Goal: Find specific page/section: Find specific page/section

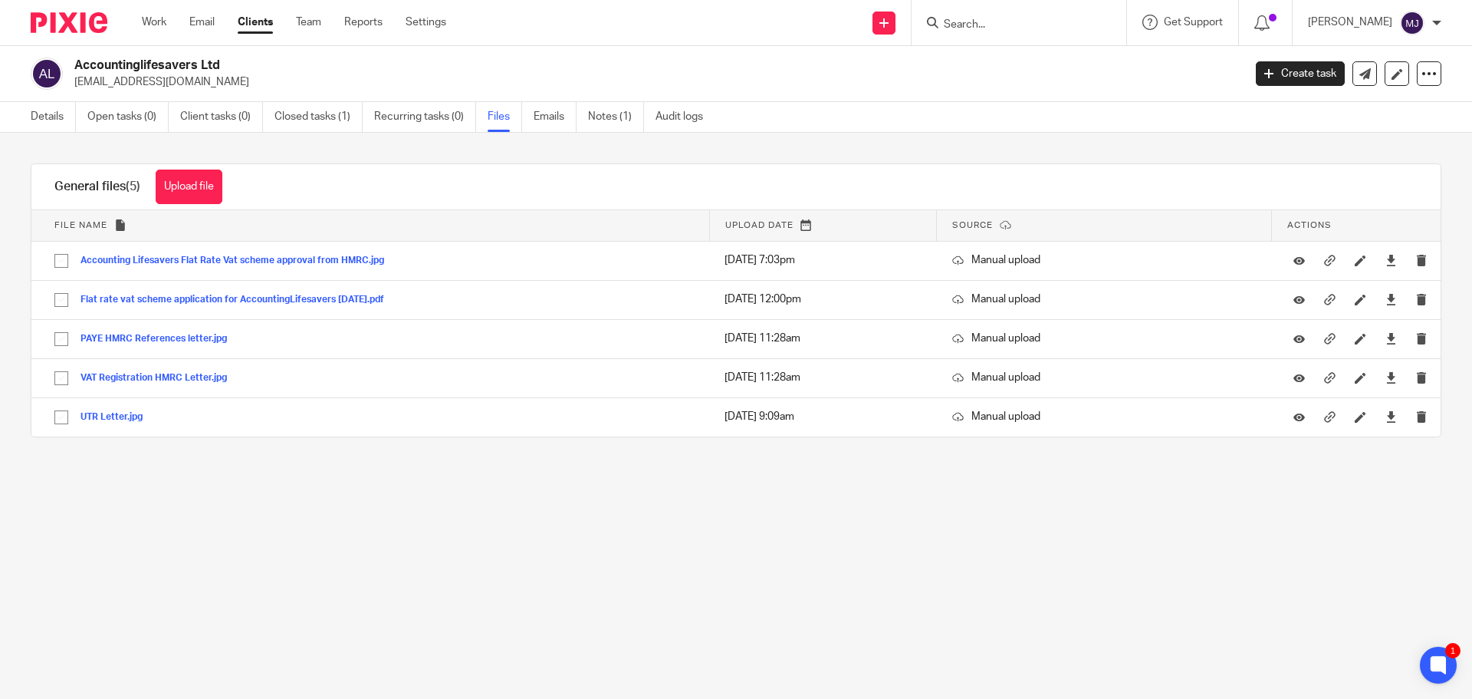
click at [982, 22] on input "Search" at bounding box center [1011, 25] width 138 height 14
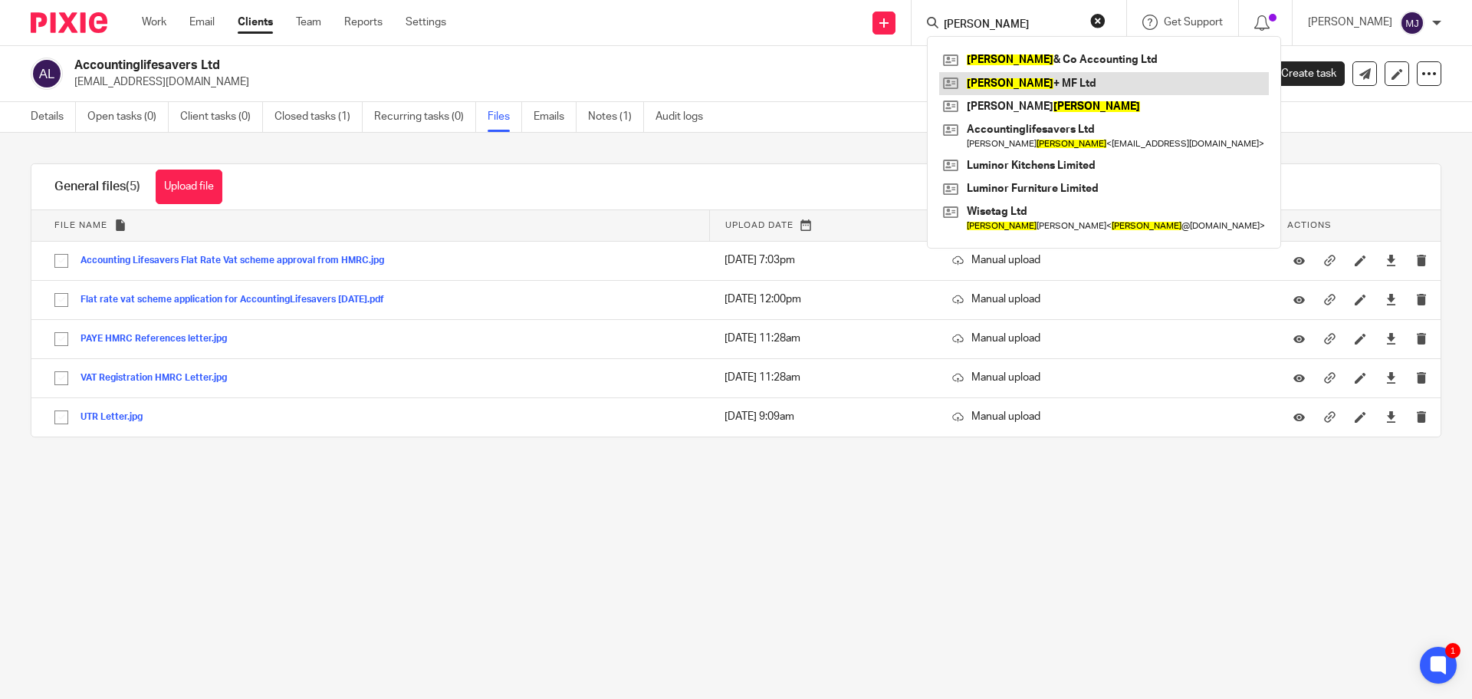
type input "[PERSON_NAME]"
click at [1006, 85] on link at bounding box center [1104, 83] width 330 height 23
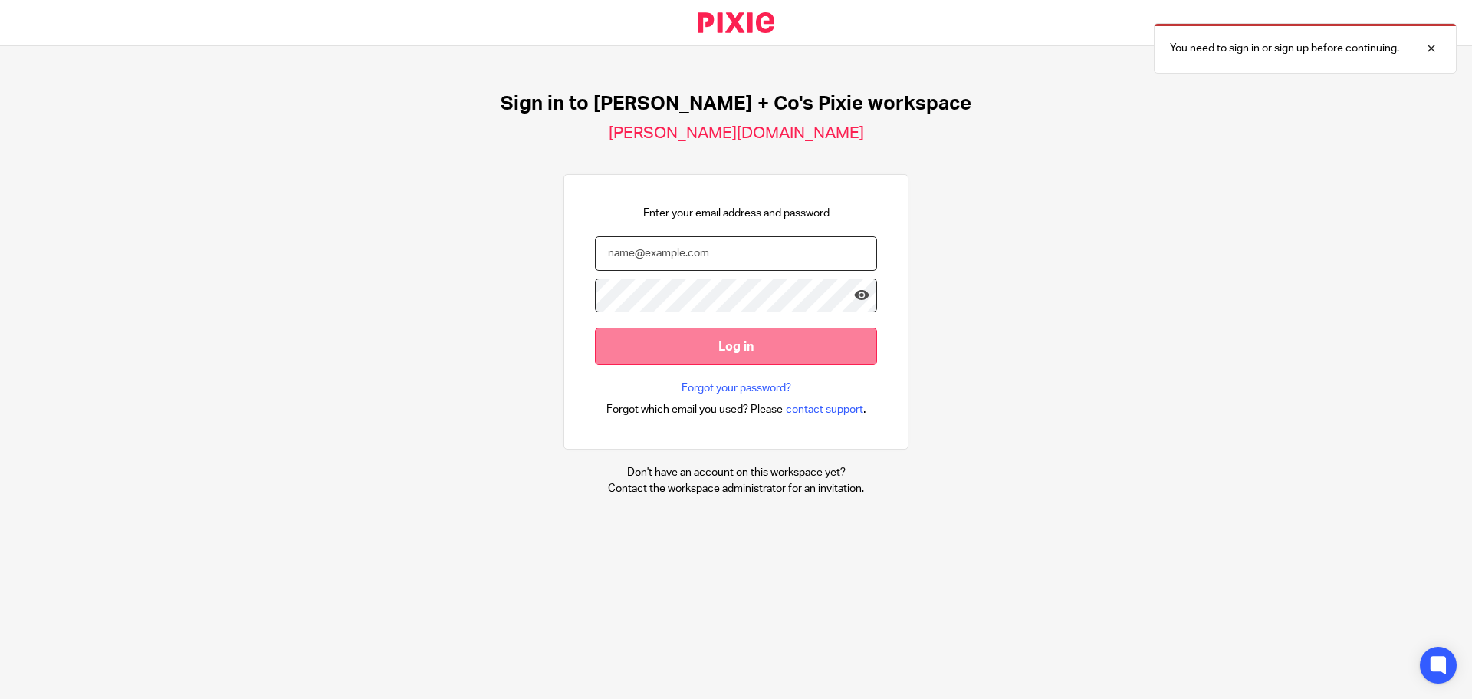
type input "mendy@jacobsandco.co.uk"
click at [798, 344] on input "Log in" at bounding box center [736, 346] width 282 height 38
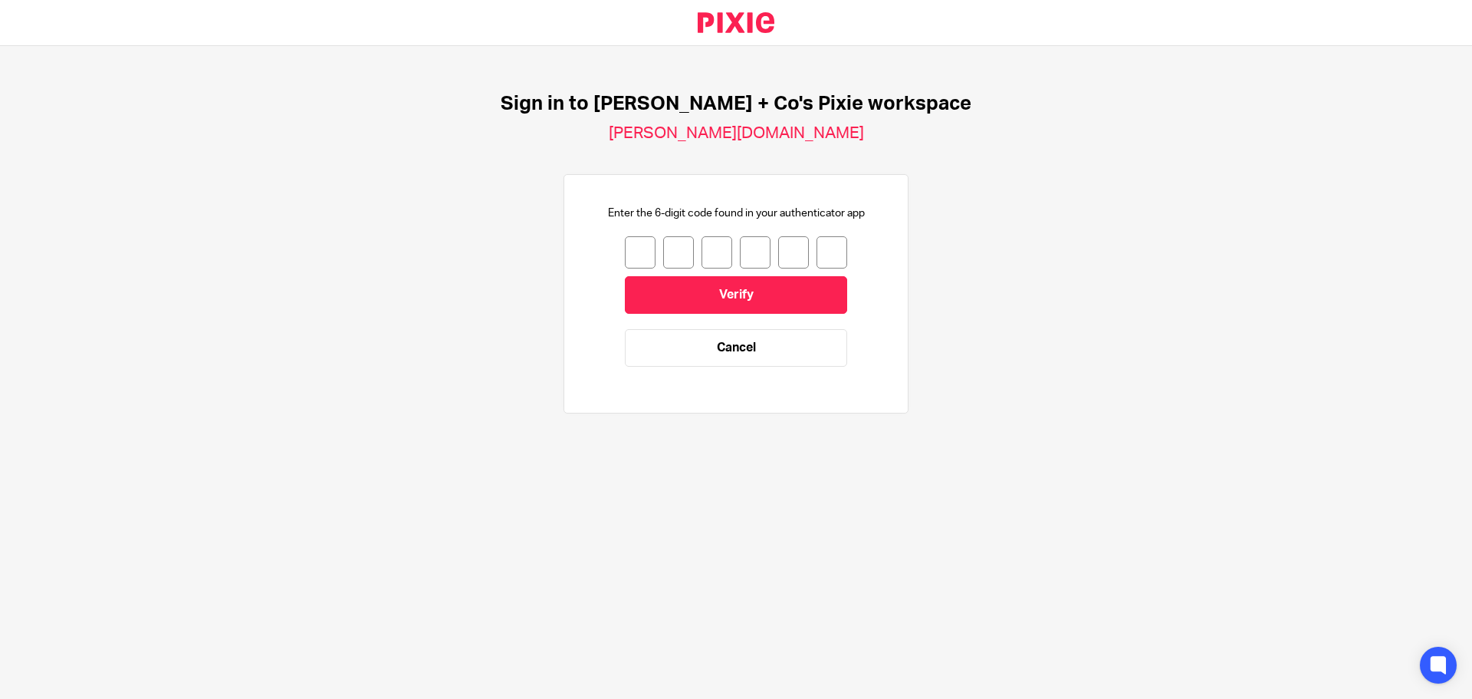
click at [639, 255] on input "number" at bounding box center [640, 252] width 31 height 32
type input "3"
type input "2"
type input "0"
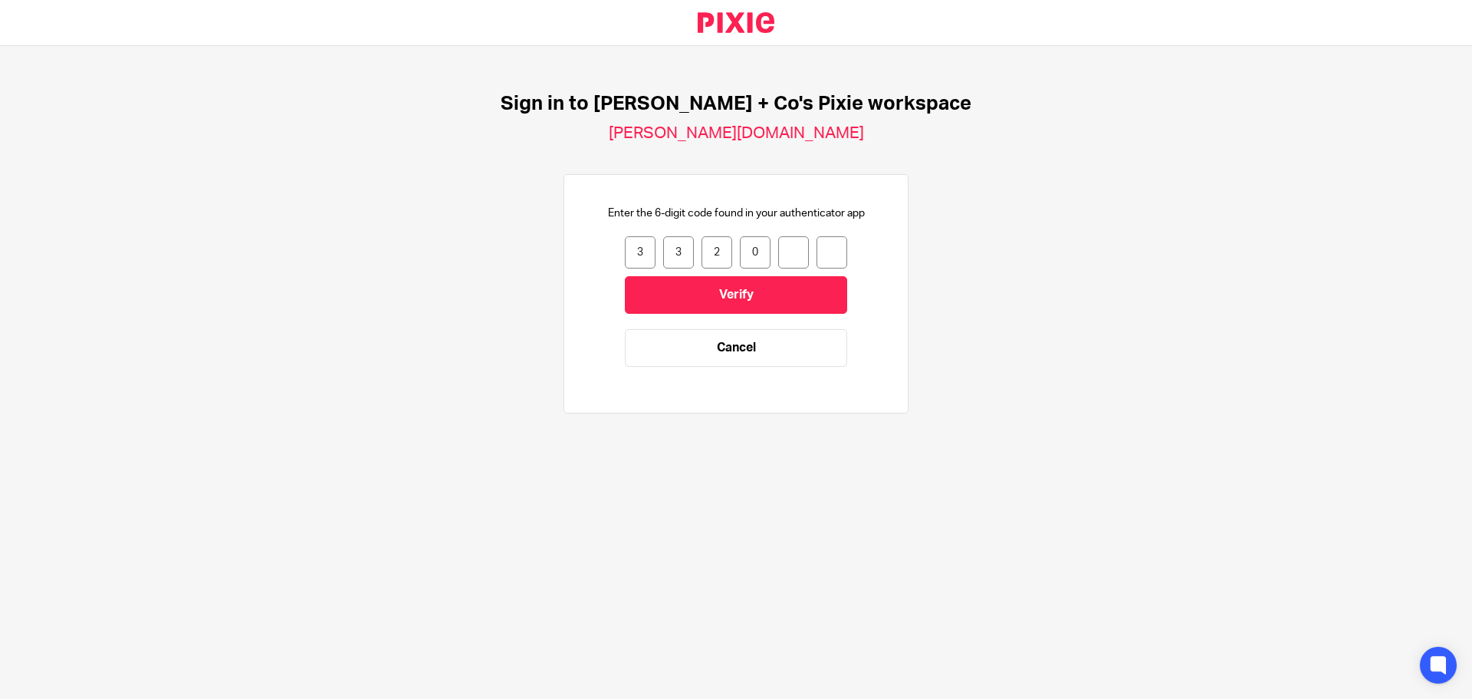
type input "8"
type input "5"
click at [803, 304] on input "Verify" at bounding box center [736, 295] width 222 height 38
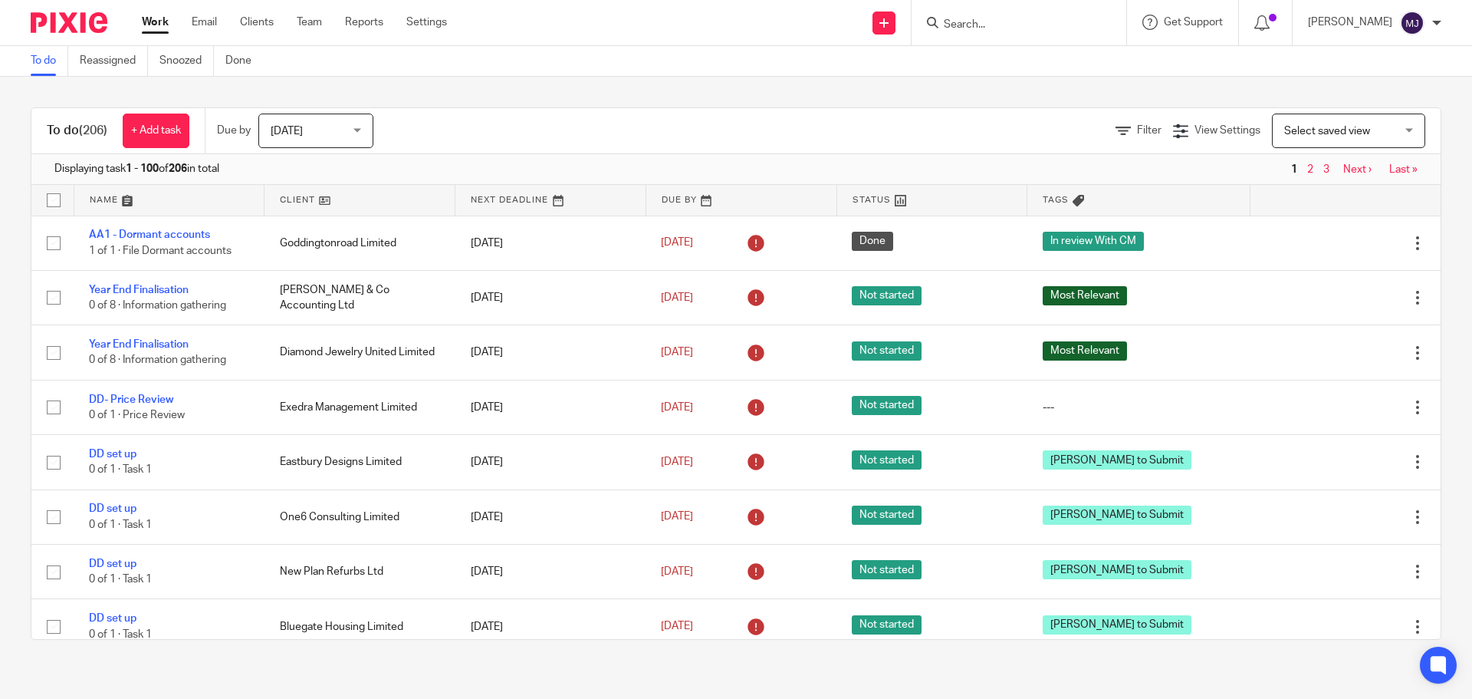
click at [987, 15] on form at bounding box center [1023, 22] width 163 height 19
click at [986, 25] on input "Search" at bounding box center [1011, 25] width 138 height 14
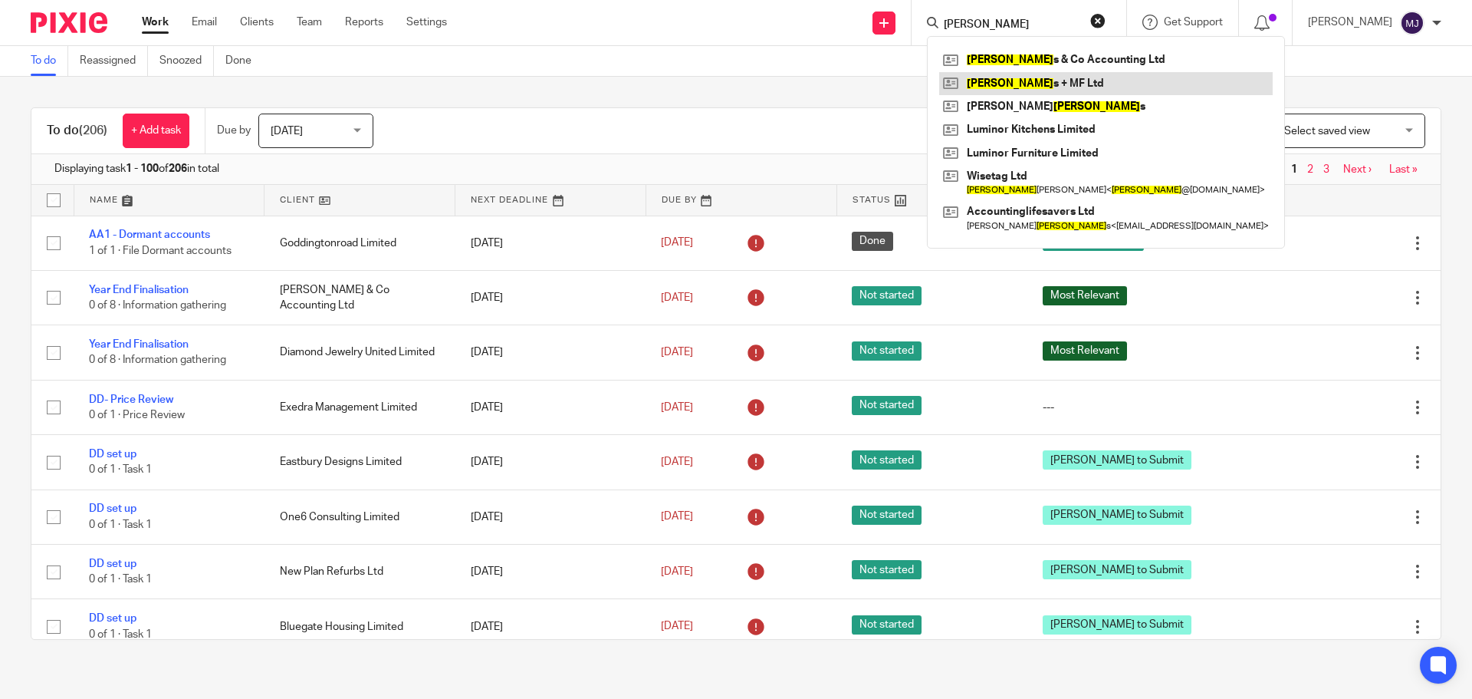
type input "jacob"
click at [1047, 79] on link at bounding box center [1106, 83] width 334 height 23
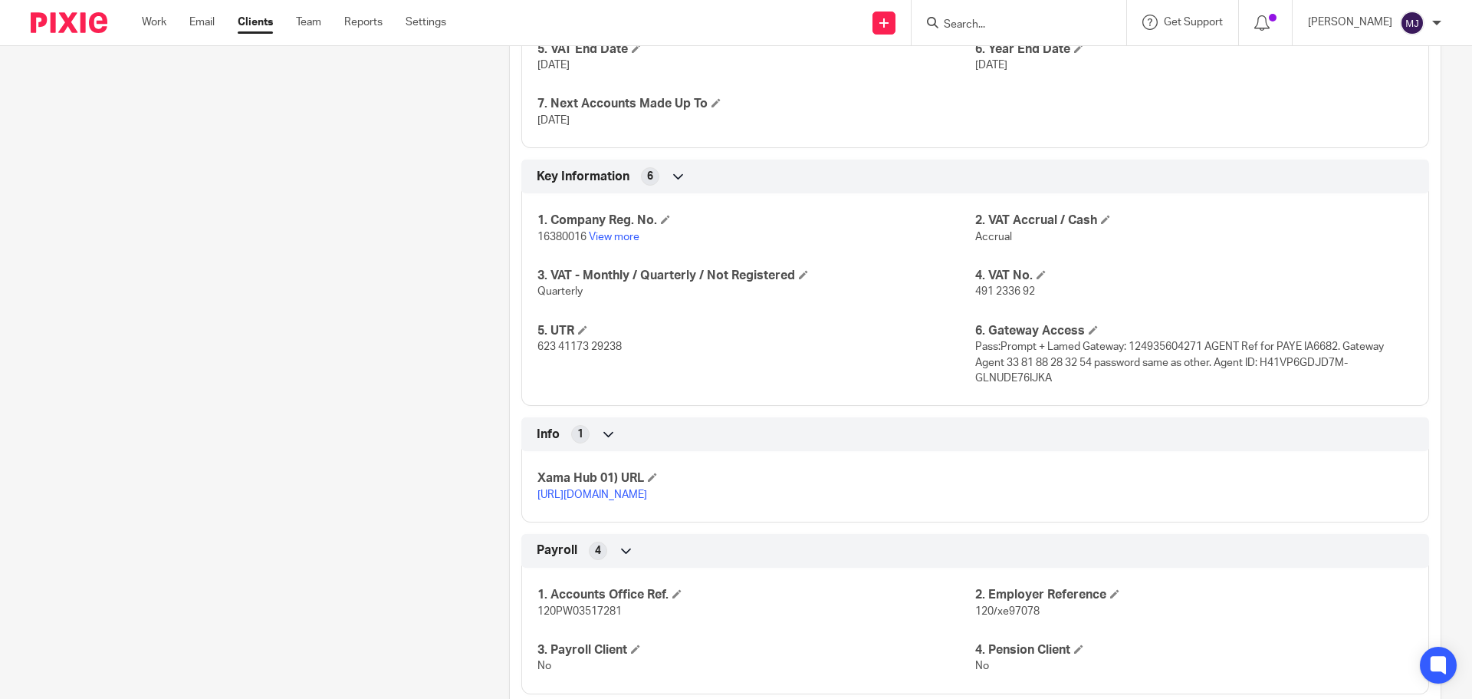
scroll to position [1150, 0]
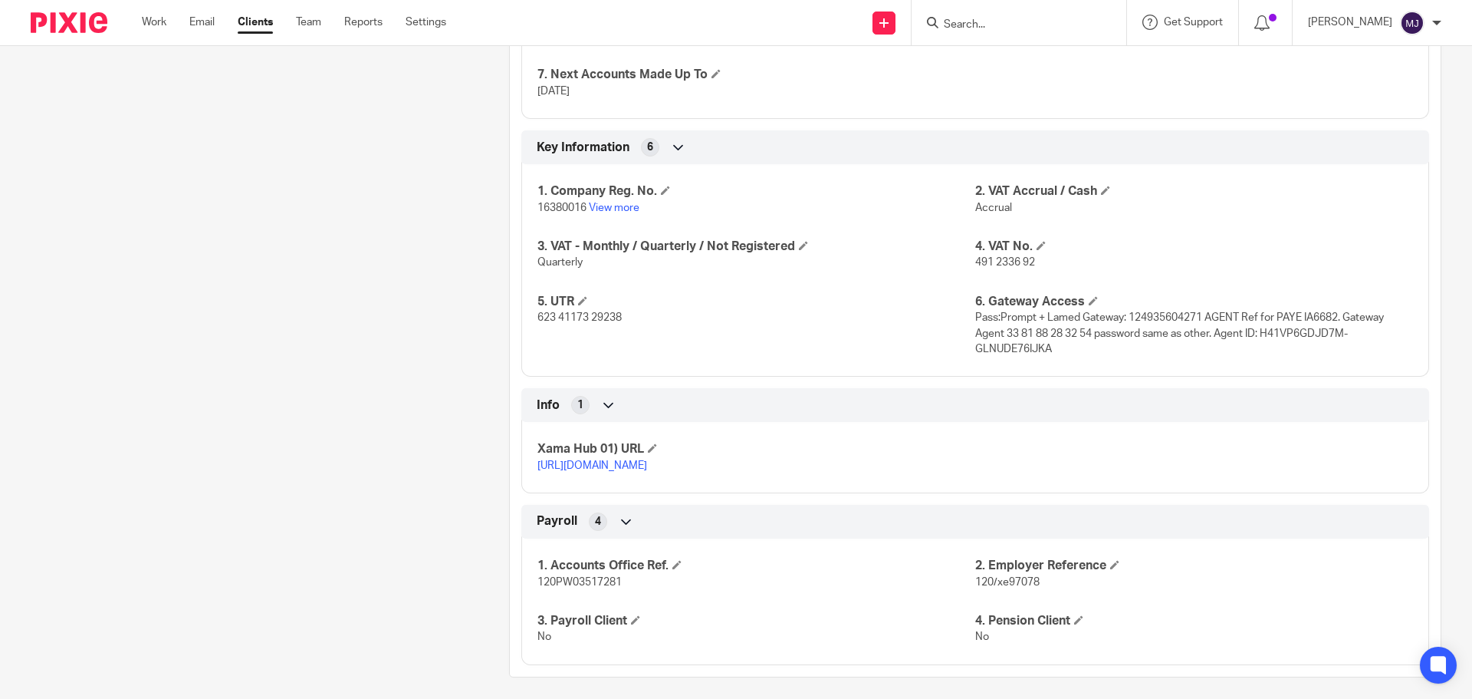
click at [986, 19] on input "Search" at bounding box center [1011, 25] width 138 height 14
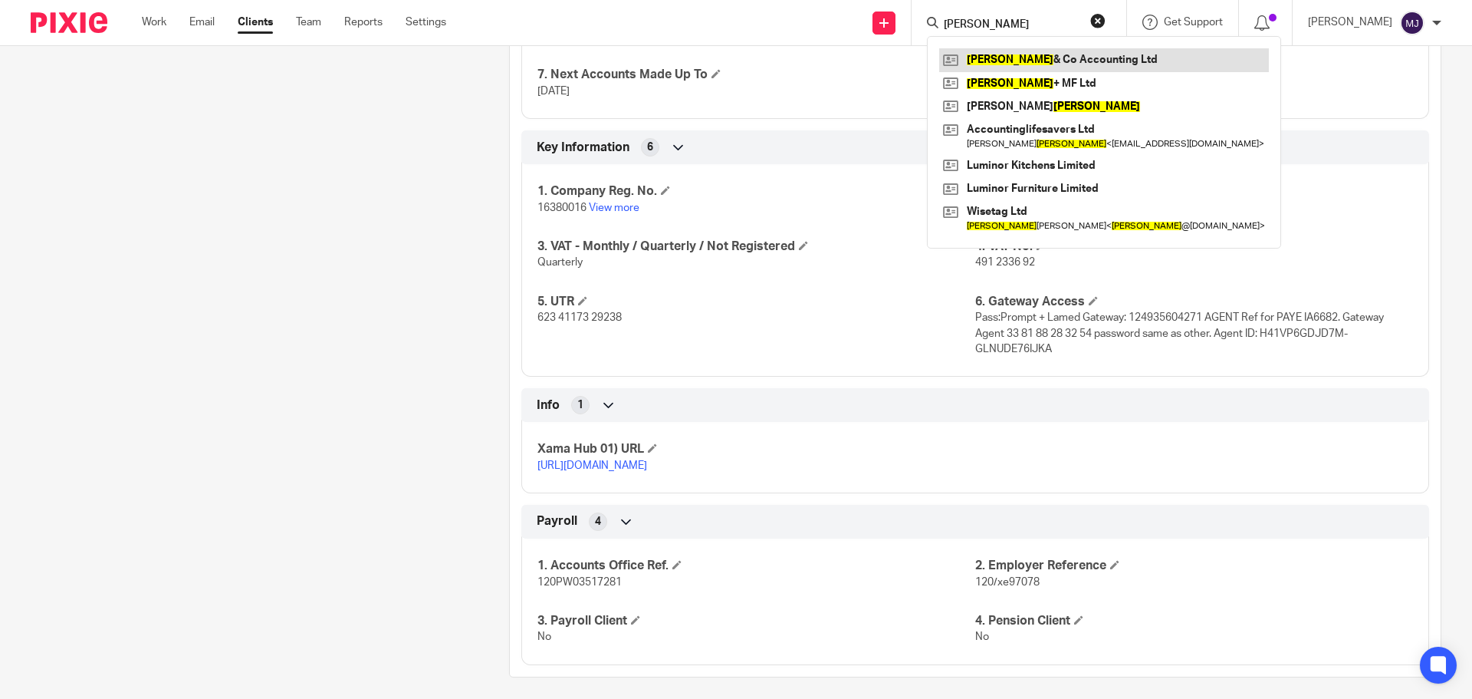
type input "jacobs"
click at [1001, 60] on link at bounding box center [1104, 59] width 330 height 23
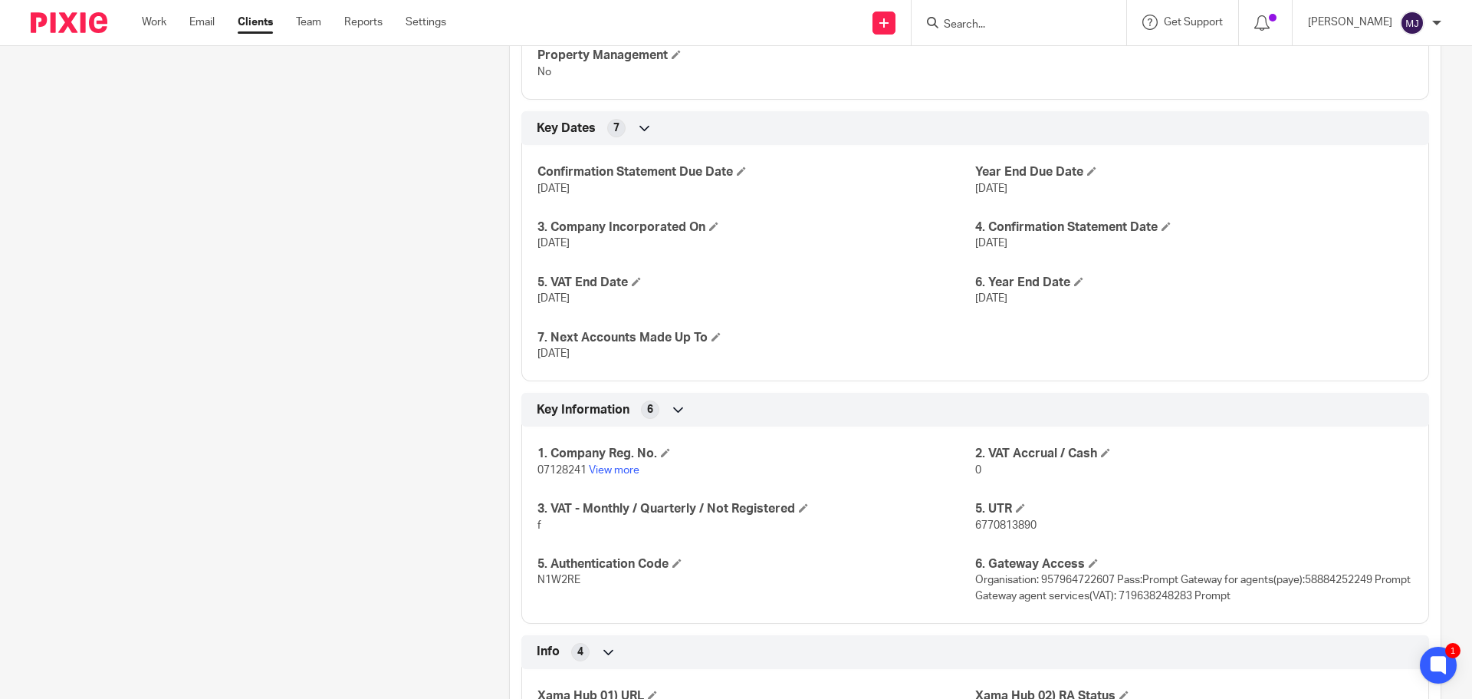
scroll to position [844, 0]
